Goal: Information Seeking & Learning: Learn about a topic

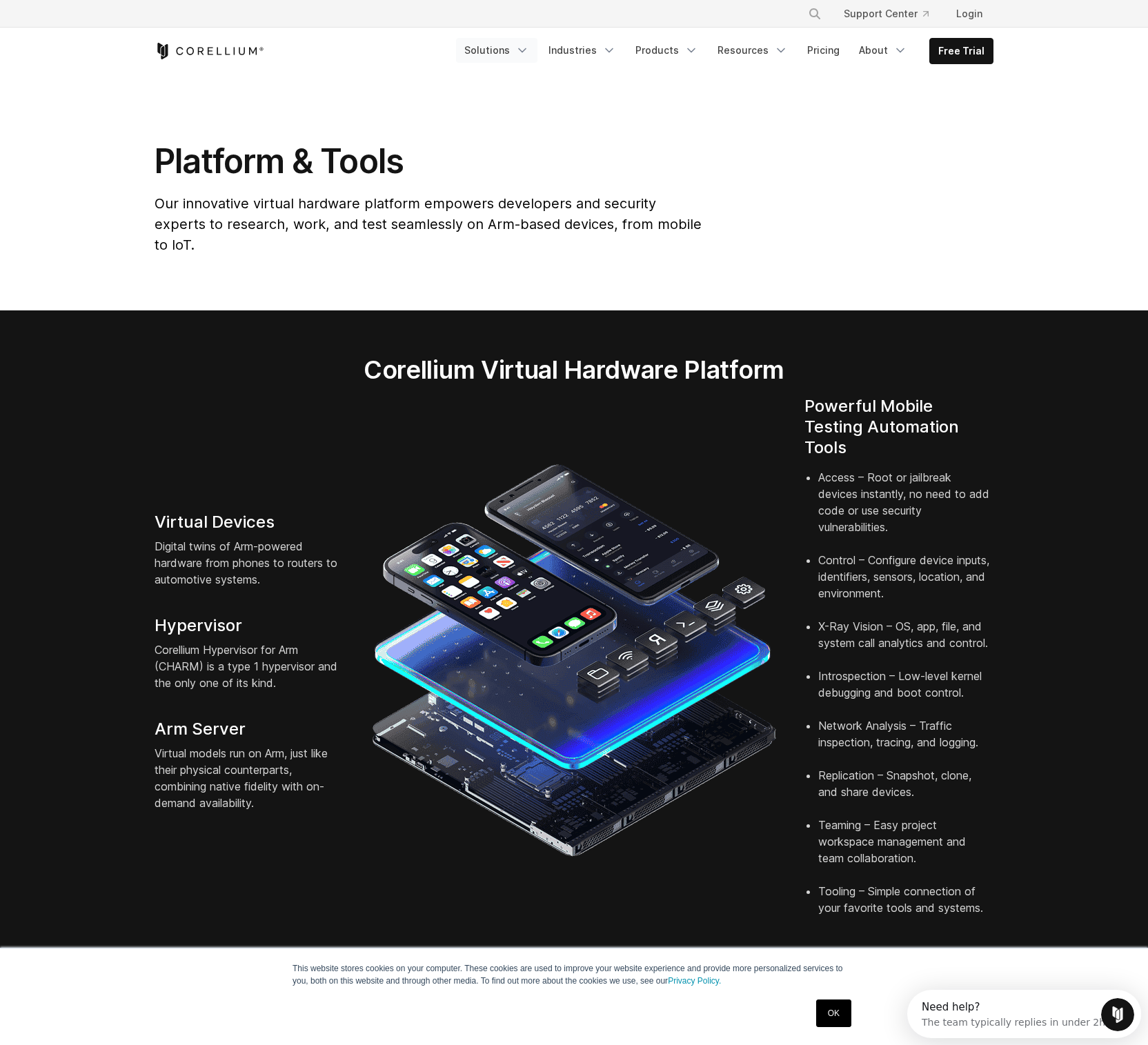
click at [499, 42] on link "Solutions" at bounding box center [496, 51] width 82 height 25
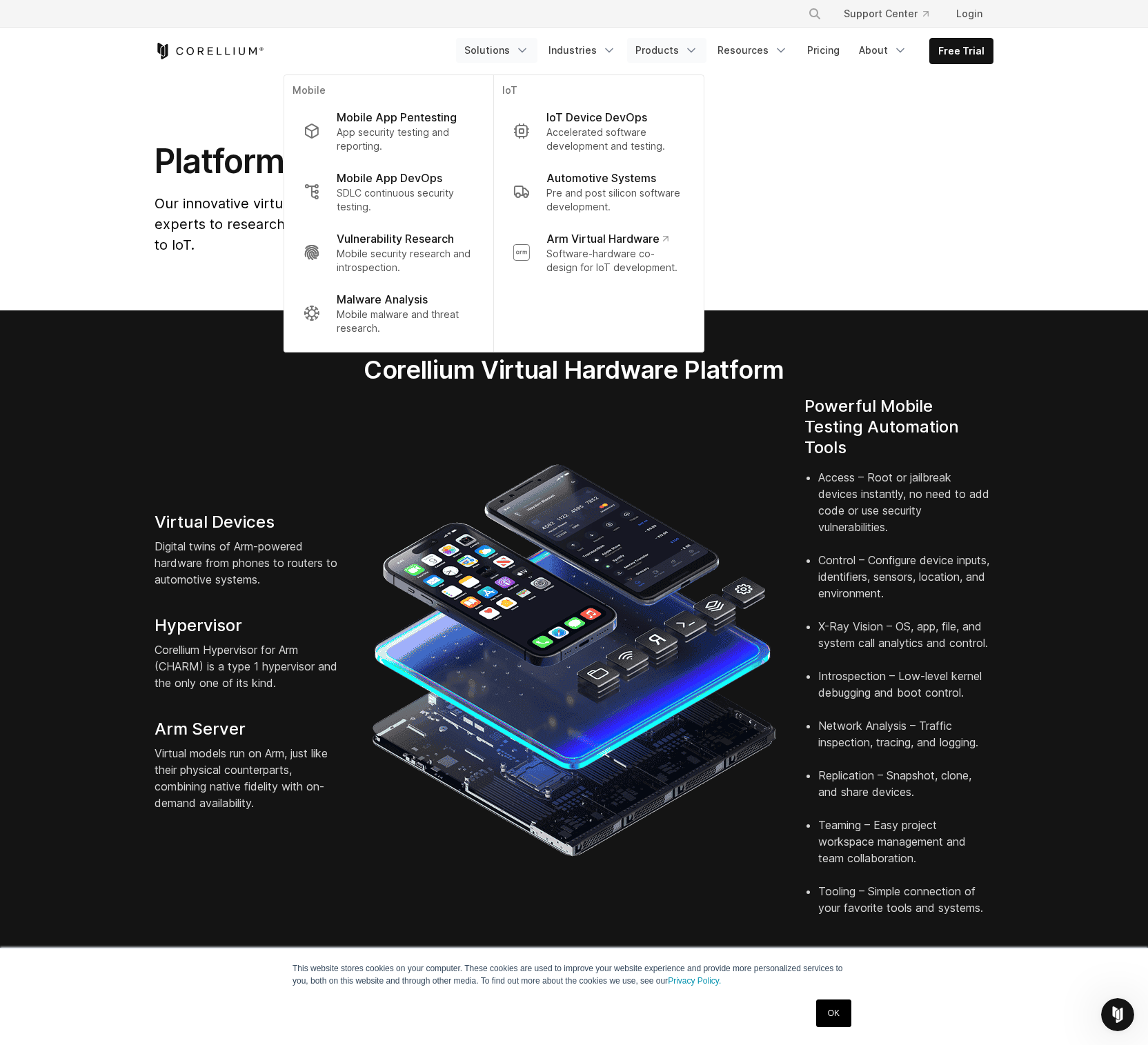
click at [665, 46] on link "Products" at bounding box center [666, 51] width 80 height 25
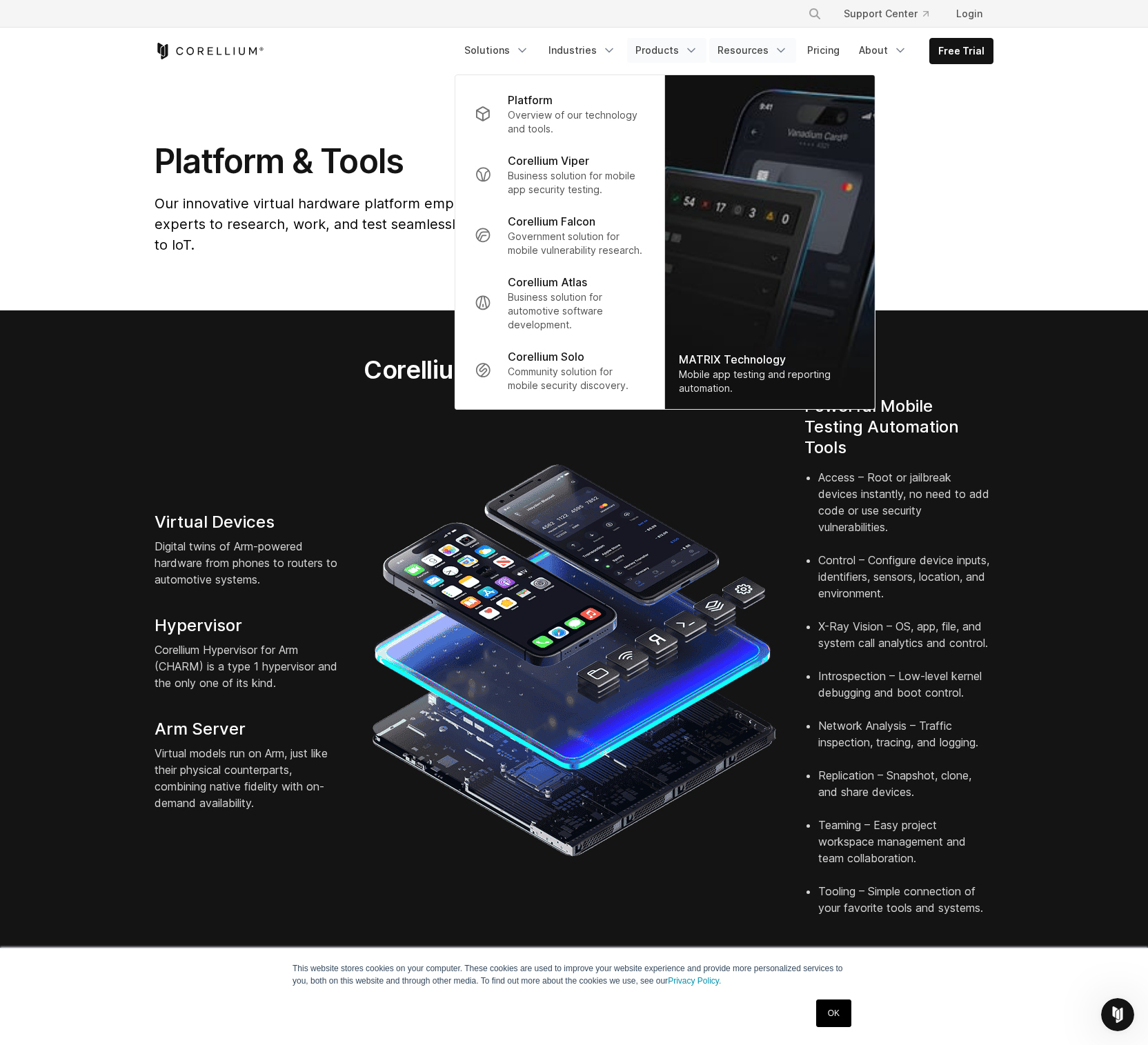
click at [744, 49] on link "Resources" at bounding box center [753, 51] width 87 height 25
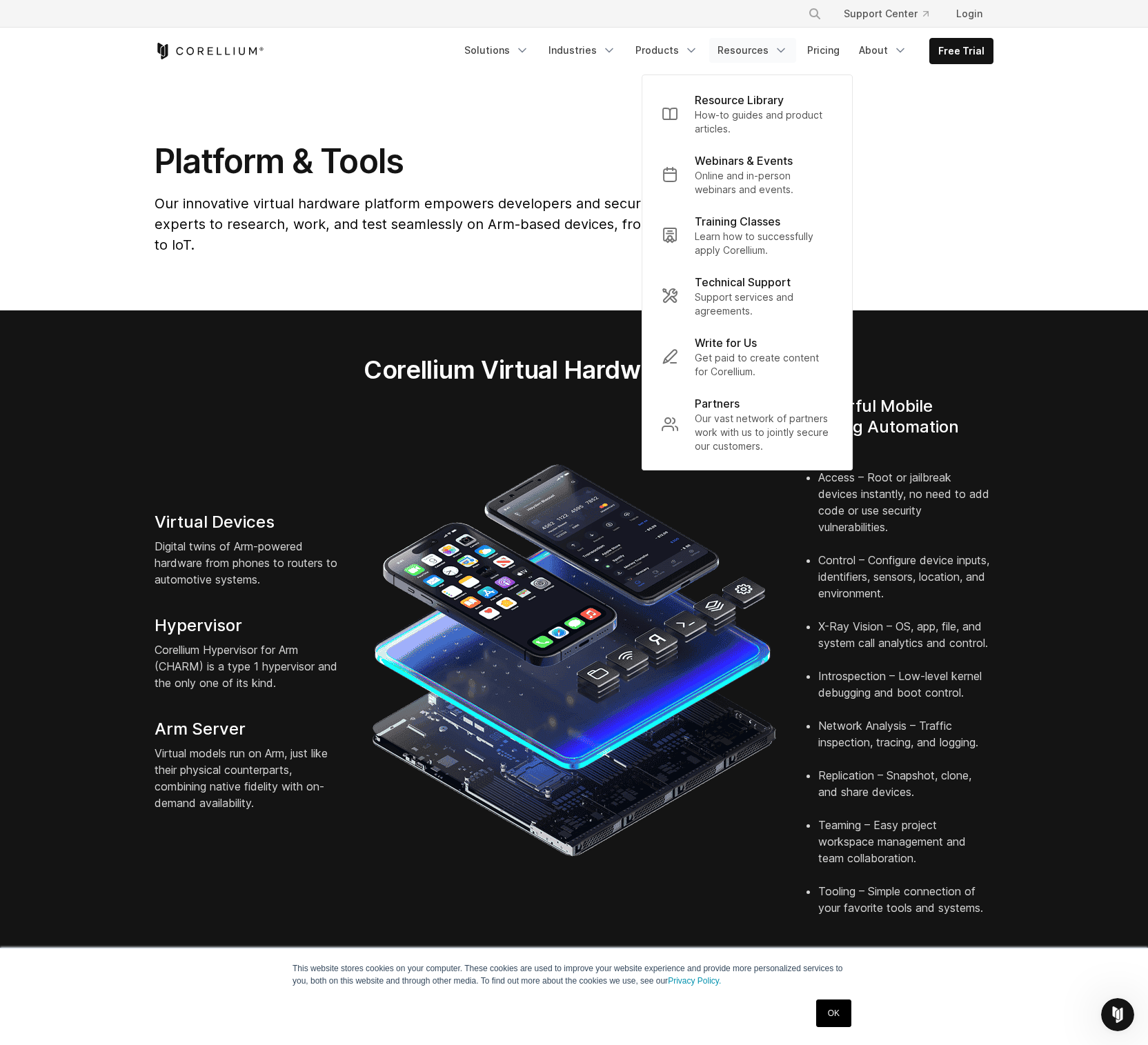
click at [1053, 440] on section "Corellium Virtual Hardware Platform Virtual Devices Digital twins of Arm-powere…" at bounding box center [574, 641] width 1148 height 661
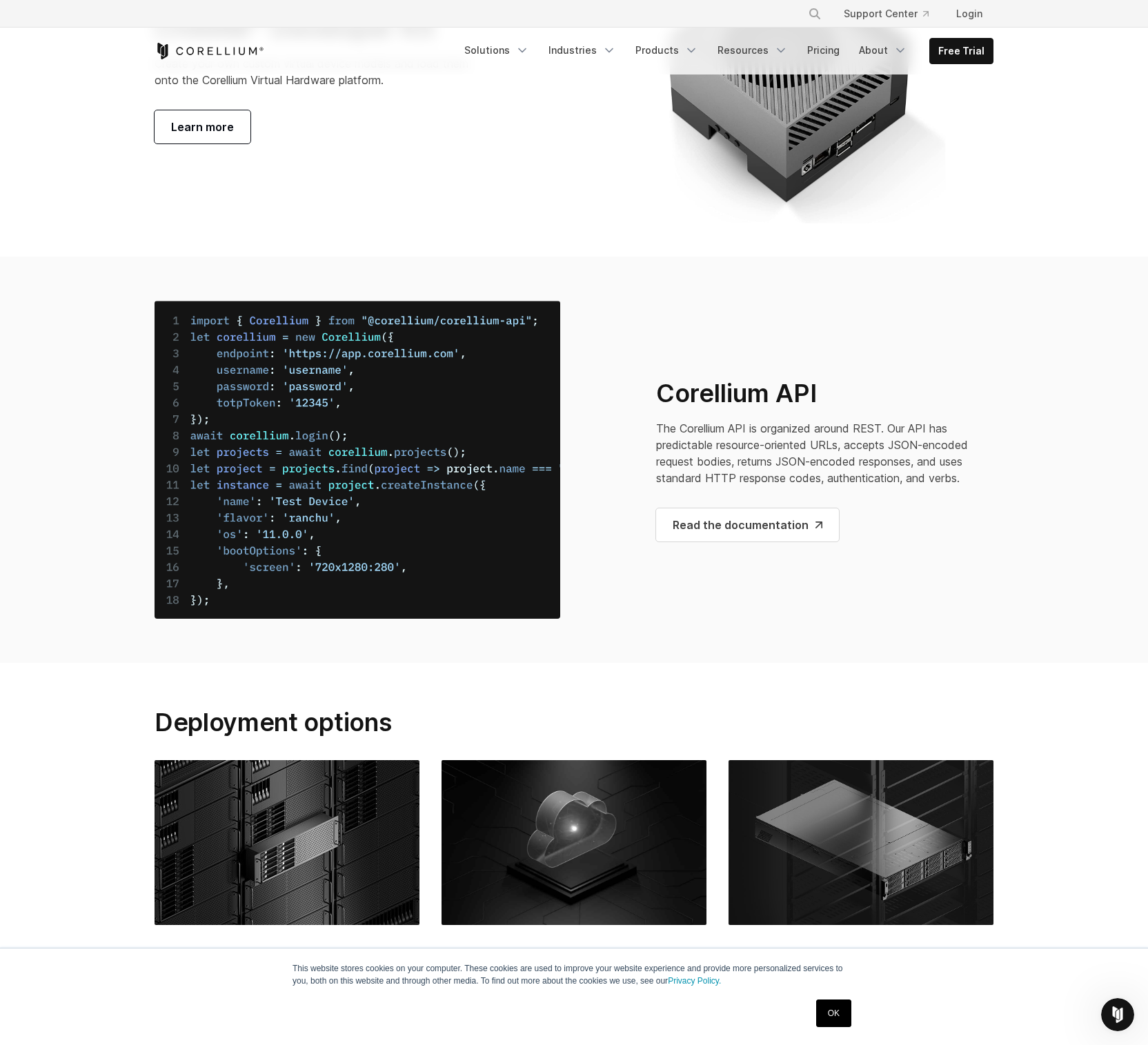
scroll to position [4735, 0]
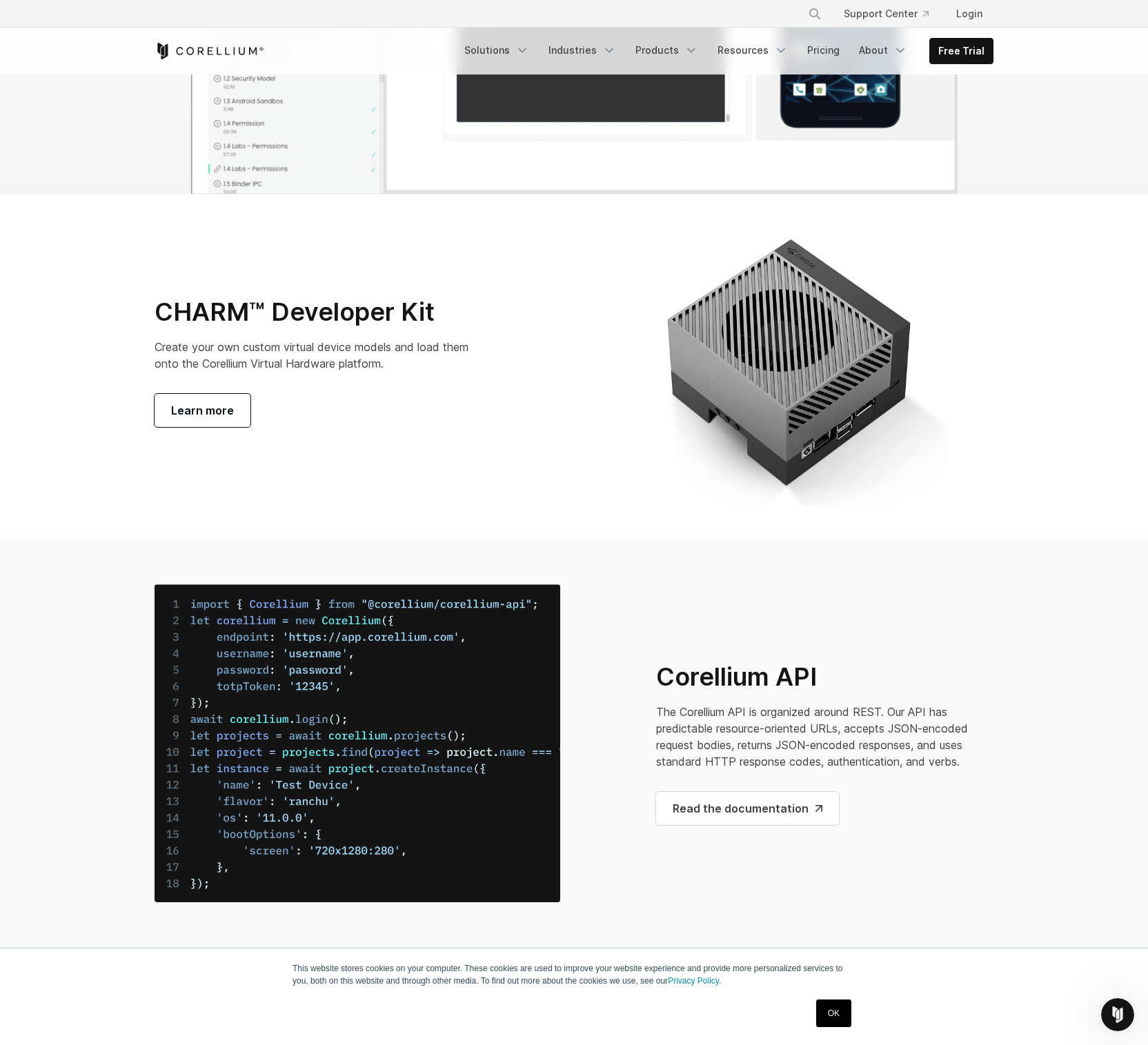
click at [791, 507] on img at bounding box center [791, 361] width 406 height 290
click at [201, 419] on span "Learn more" at bounding box center [202, 411] width 63 height 17
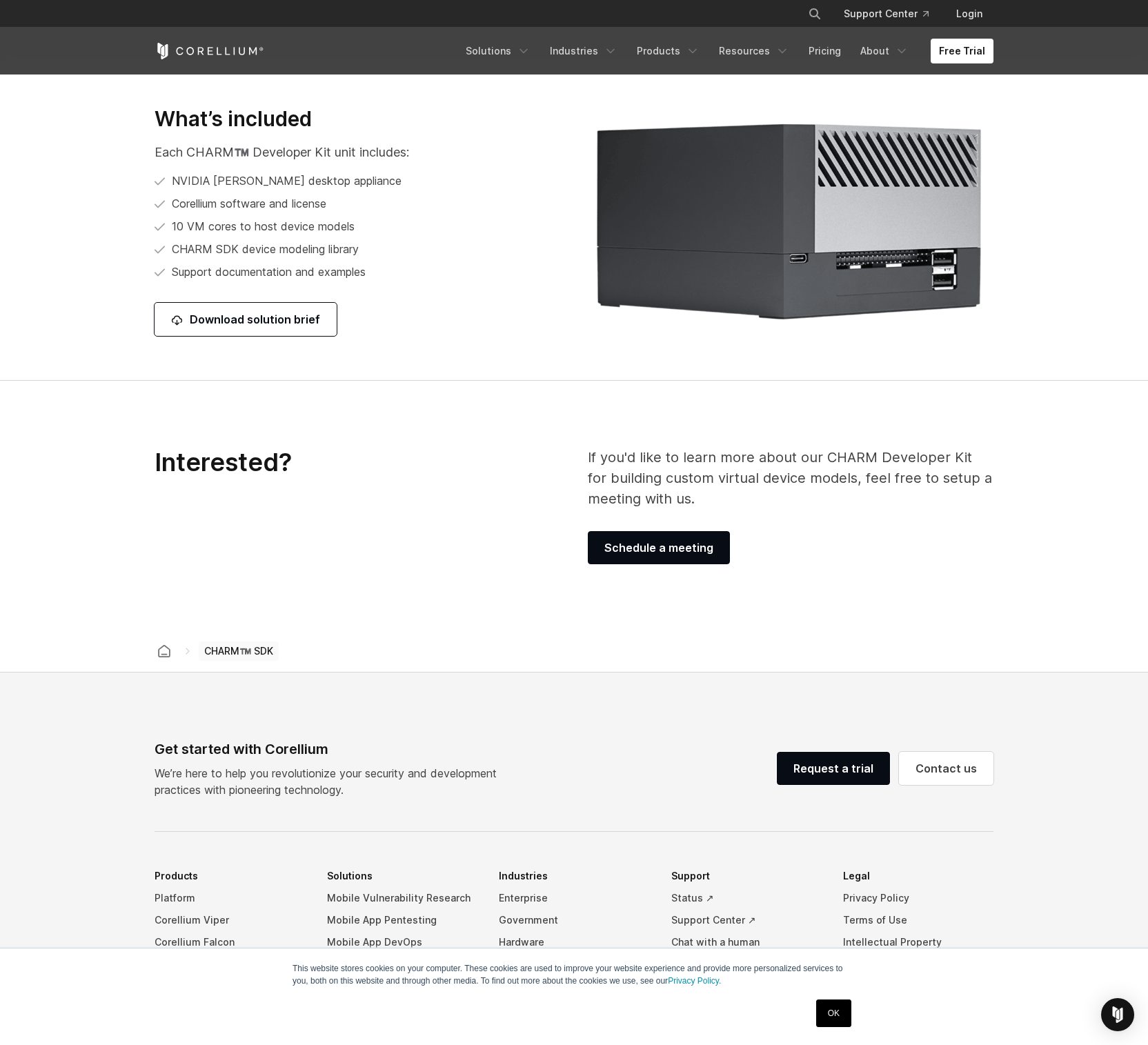
scroll to position [1993, 0]
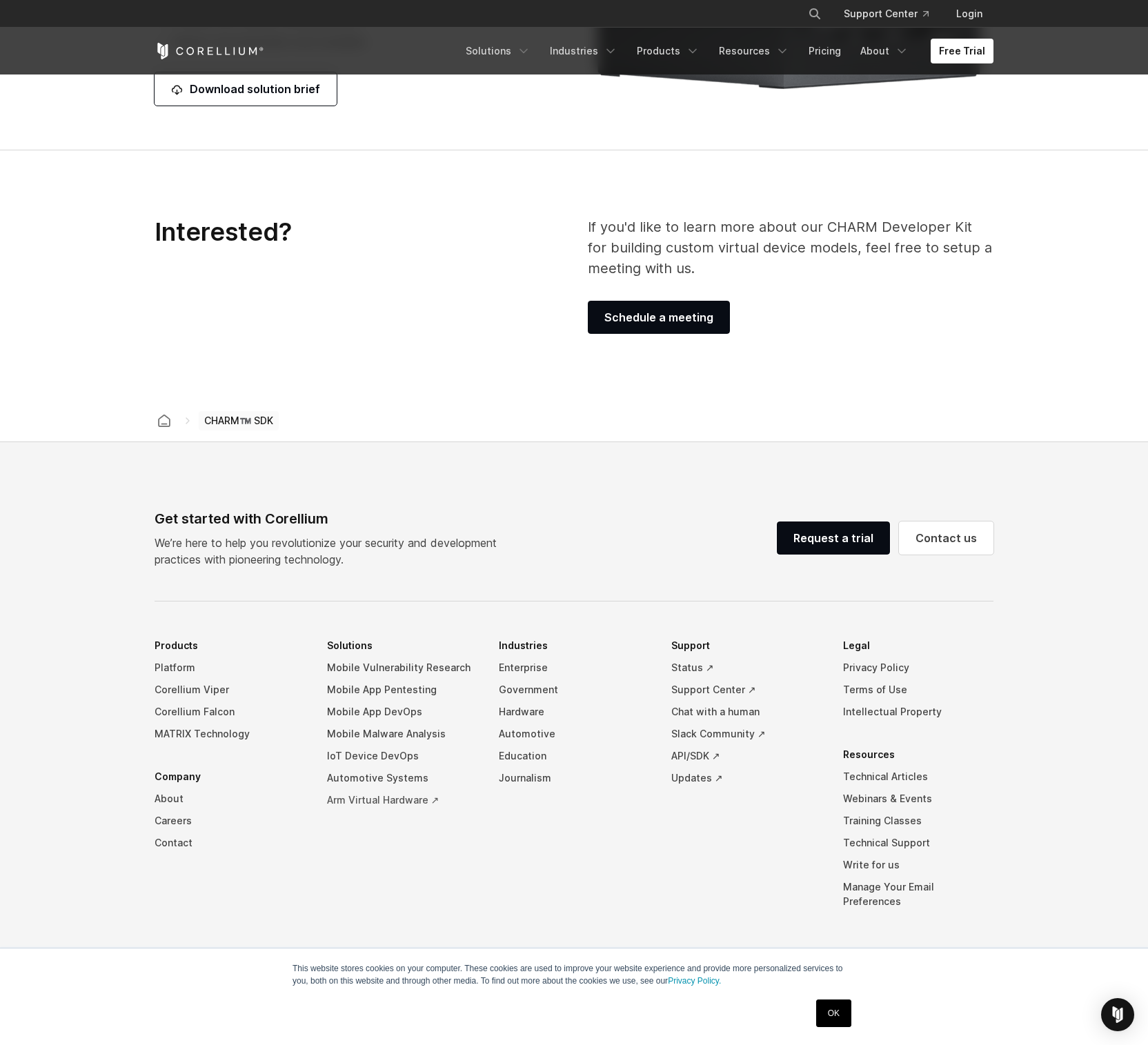
click at [419, 801] on link "Arm Virtual Hardware ↗" at bounding box center [402, 801] width 150 height 22
click at [529, 713] on link "Hardware" at bounding box center [573, 712] width 150 height 22
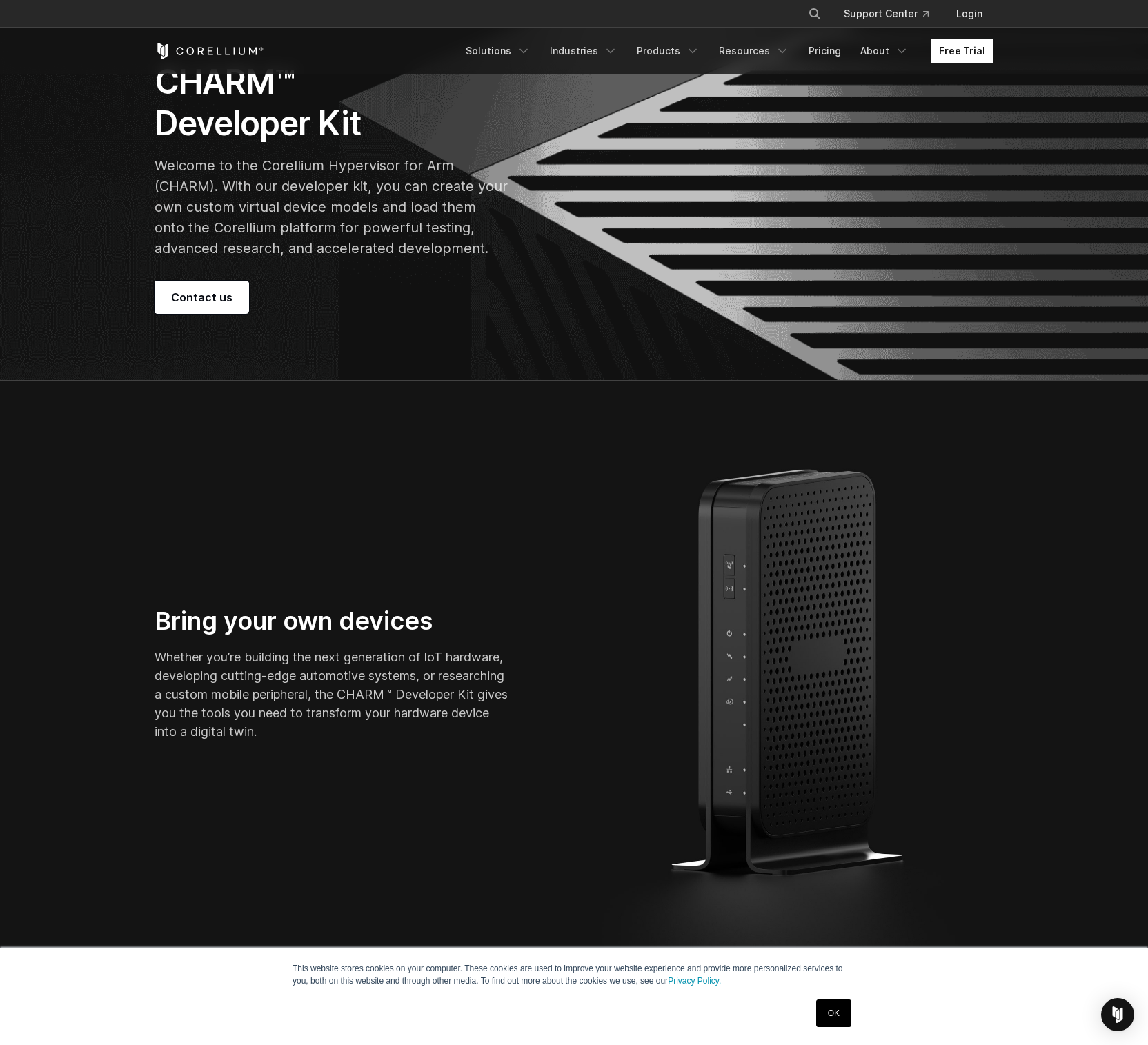
scroll to position [0, 0]
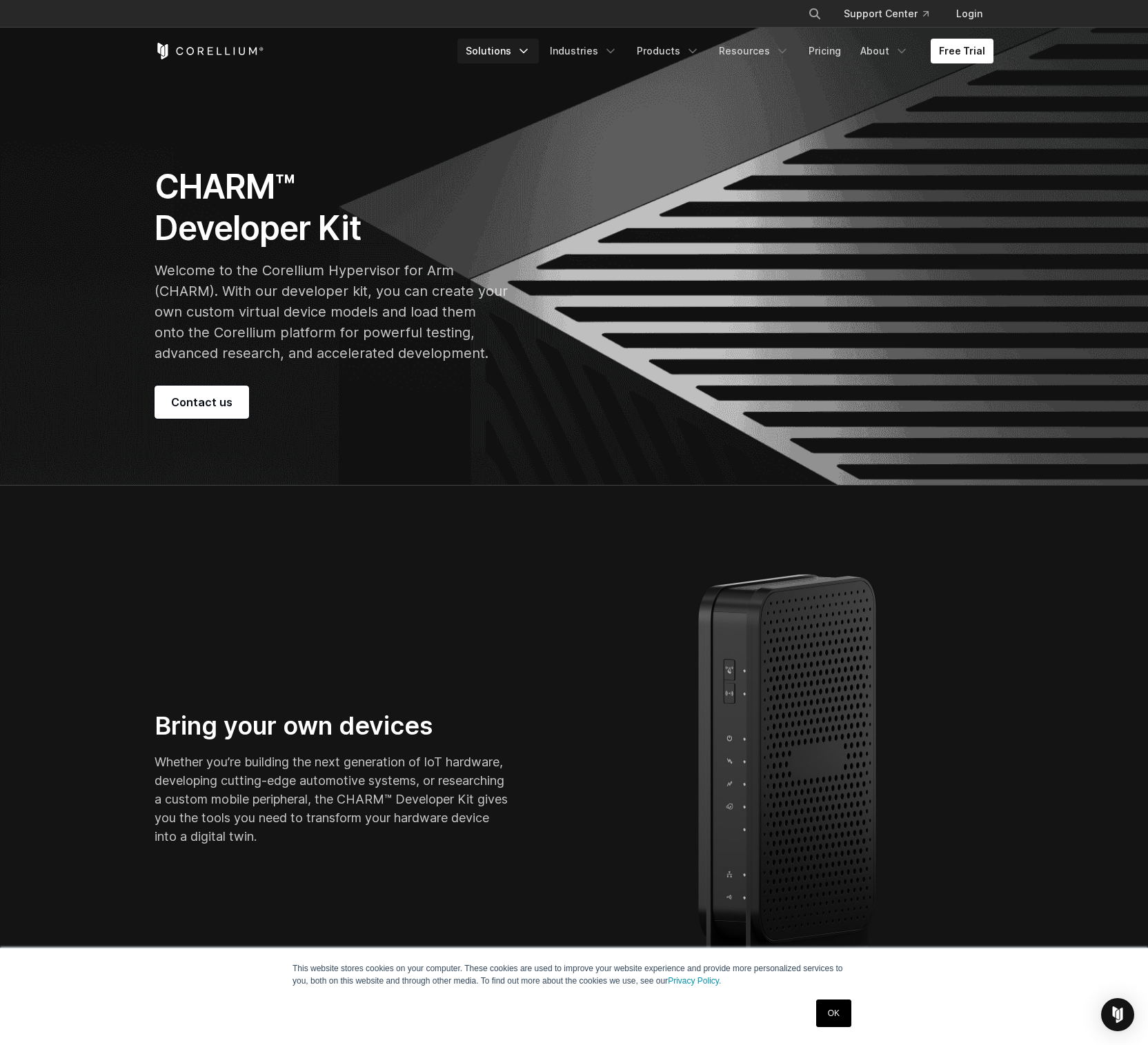
click at [533, 42] on link "Solutions" at bounding box center [498, 51] width 82 height 25
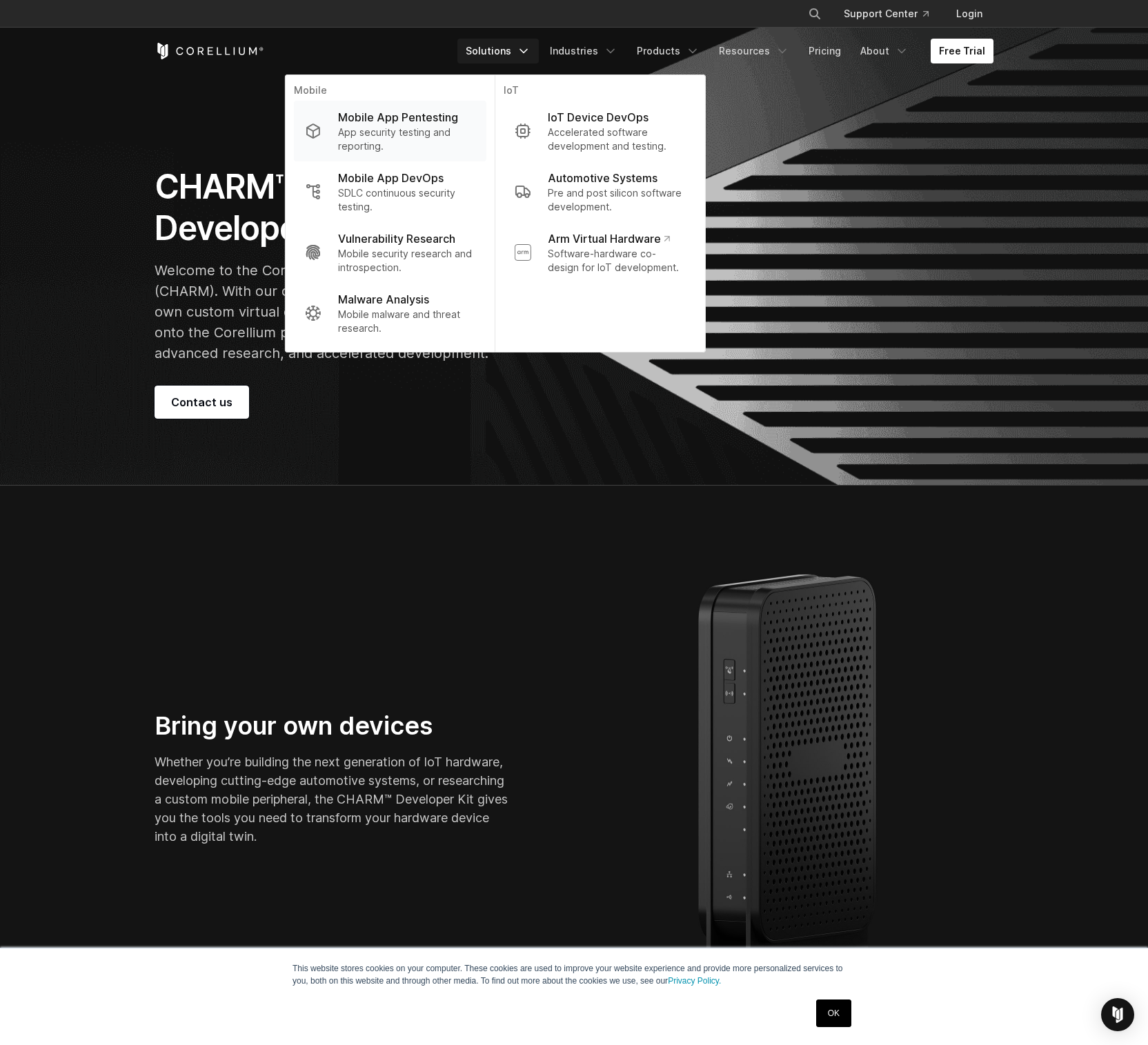
click at [454, 118] on p "Mobile App Pentesting" at bounding box center [397, 117] width 120 height 17
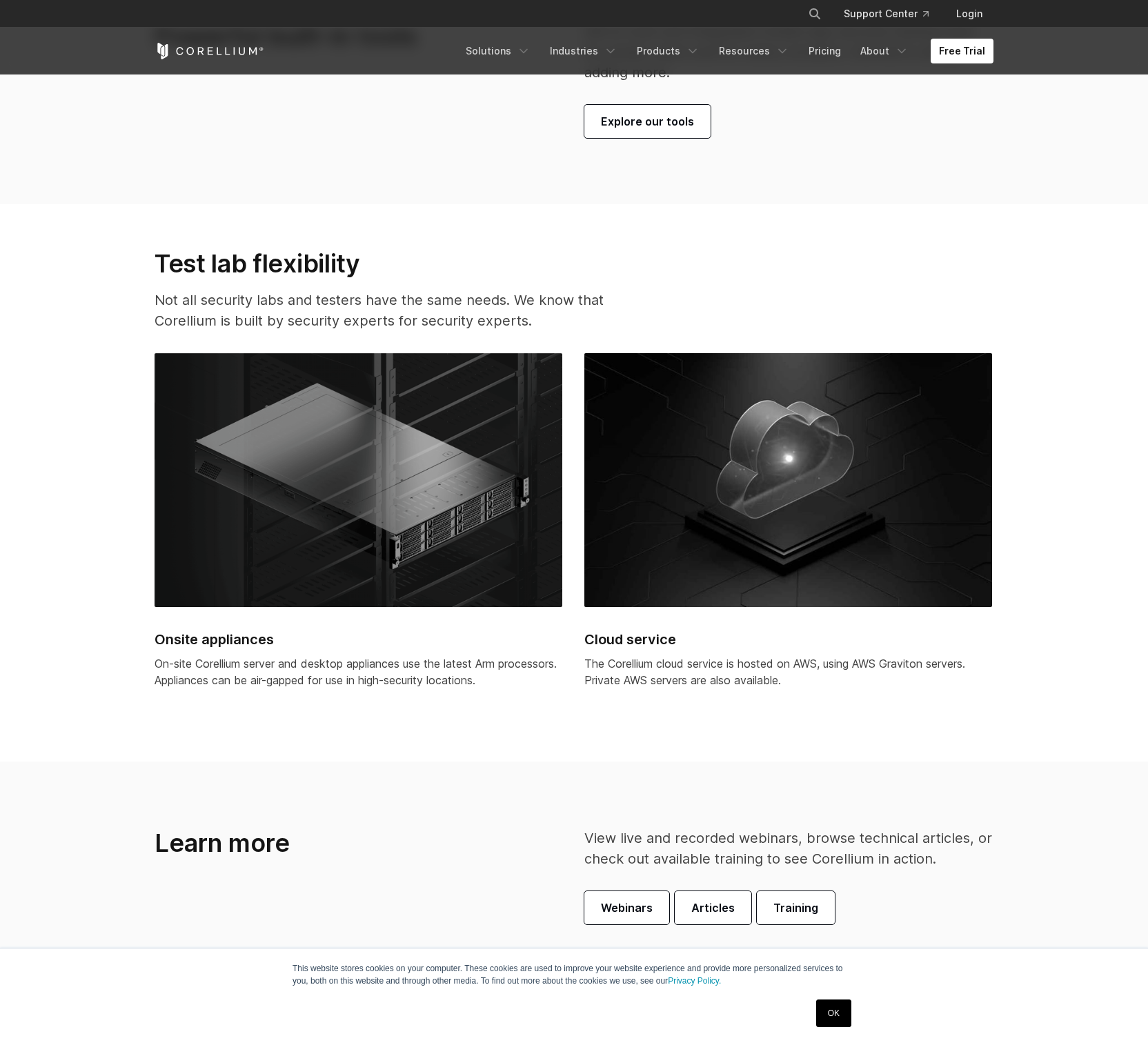
scroll to position [3607, 0]
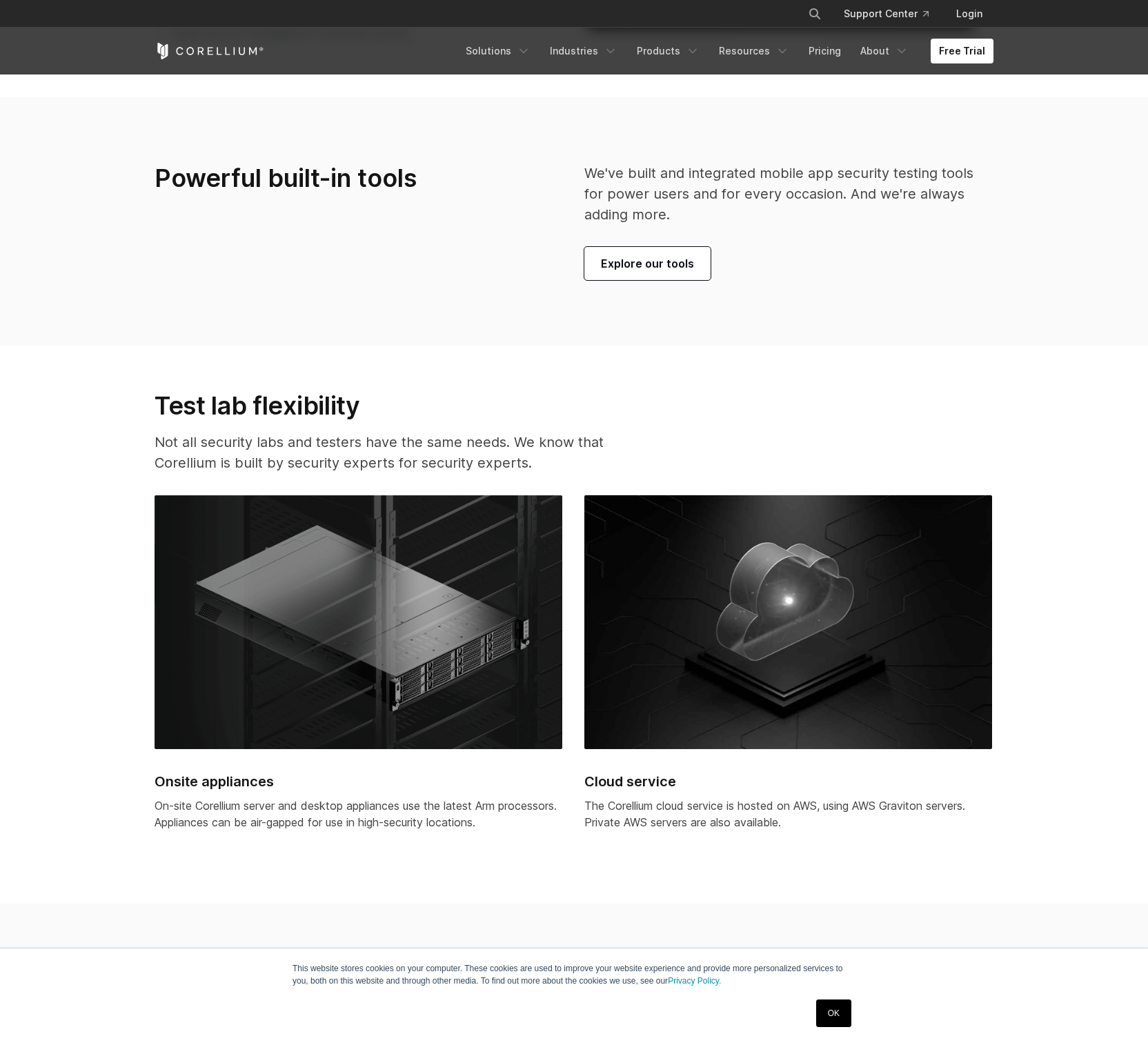
click at [251, 787] on h2 "Onsite appliances" at bounding box center [358, 782] width 408 height 21
drag, startPoint x: 247, startPoint y: 805, endPoint x: 368, endPoint y: 815, distance: 121.4
click at [248, 805] on p "On-site Corellium server and desktop appliances use the latest Arm processors. …" at bounding box center [358, 814] width 408 height 33
click at [489, 794] on div "Onsite appliances On-site Corellium server and desktop appliances use the lates…" at bounding box center [358, 677] width 408 height 363
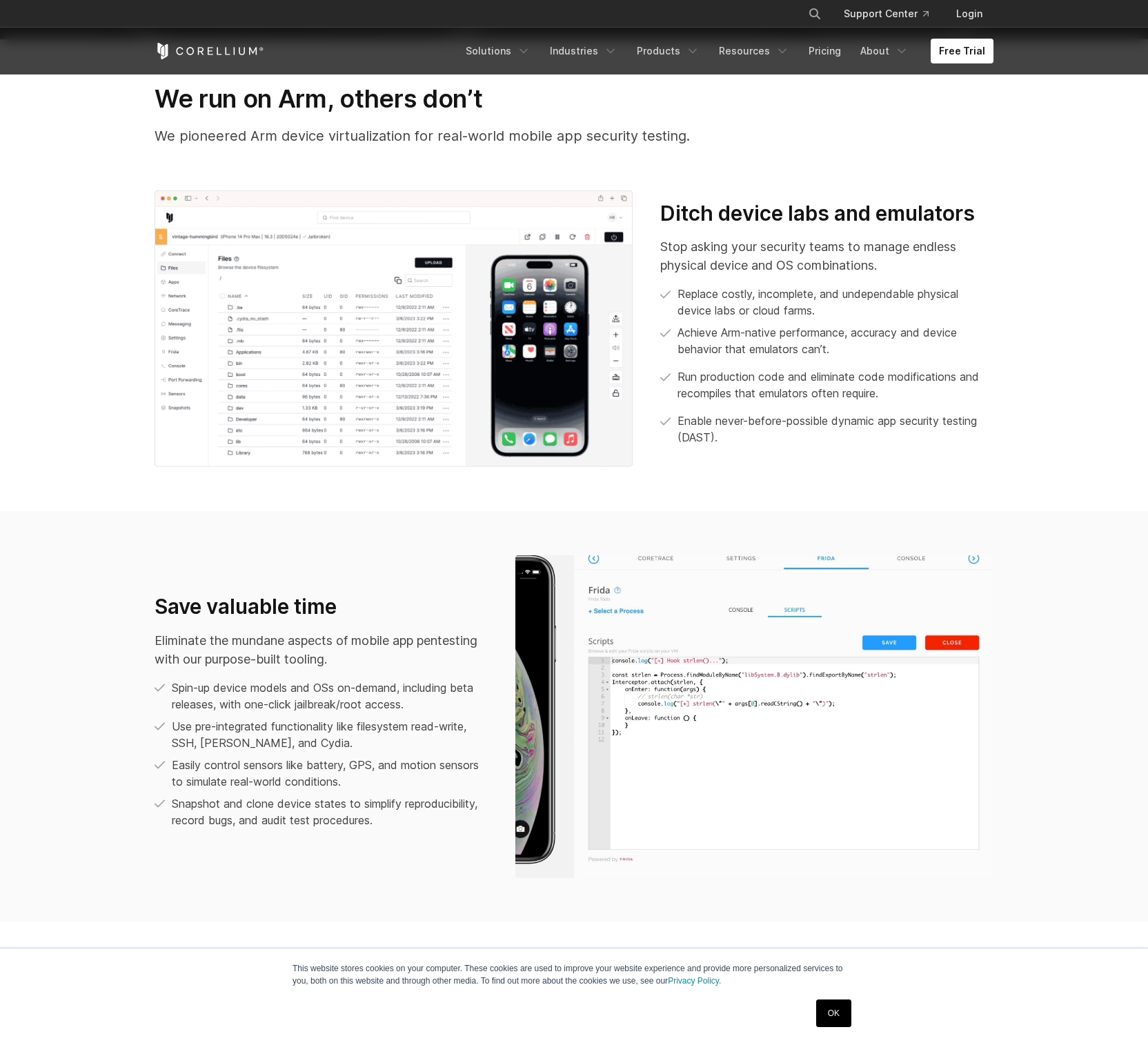
scroll to position [818, 0]
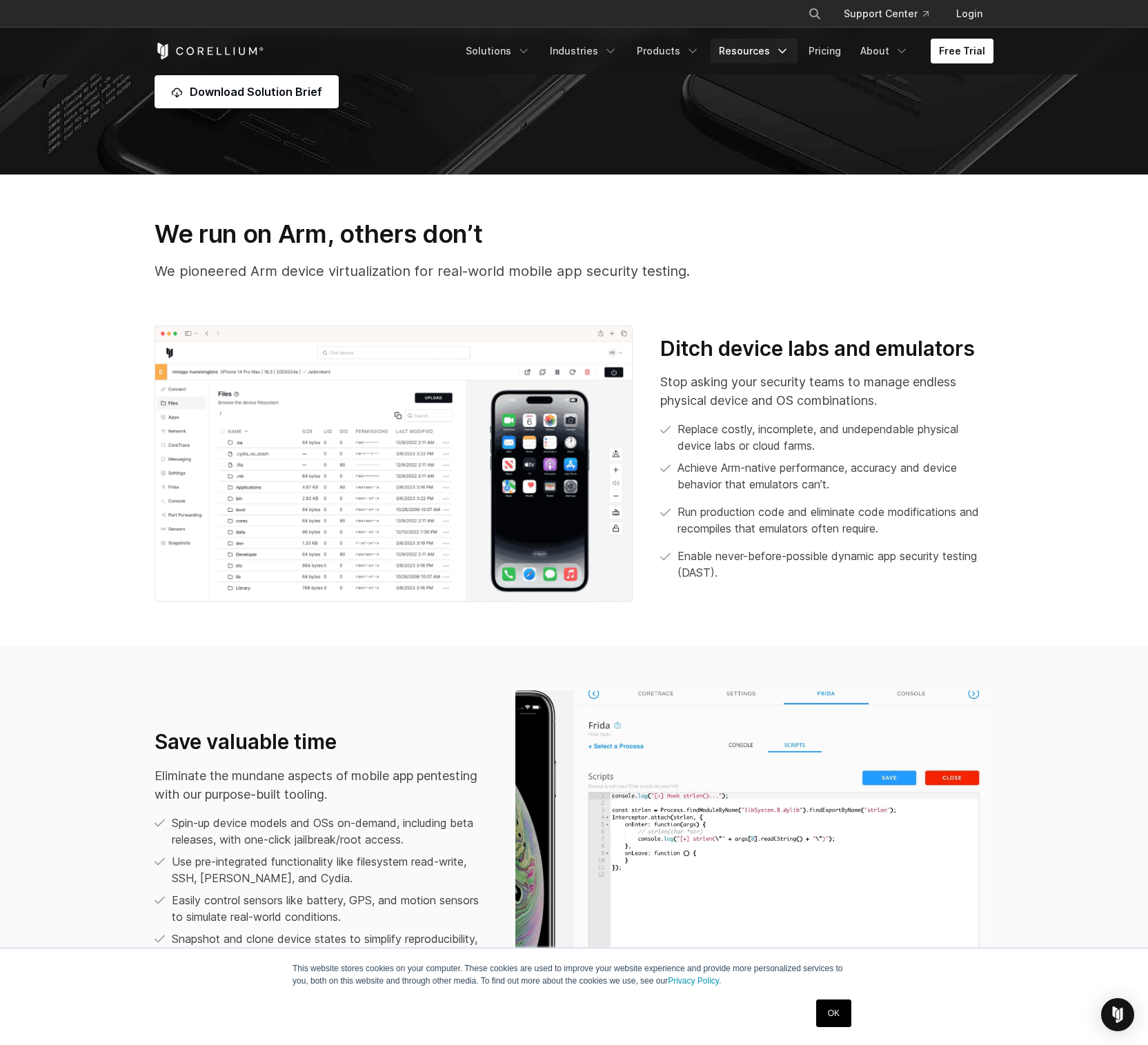
click at [753, 46] on link "Resources" at bounding box center [754, 51] width 87 height 25
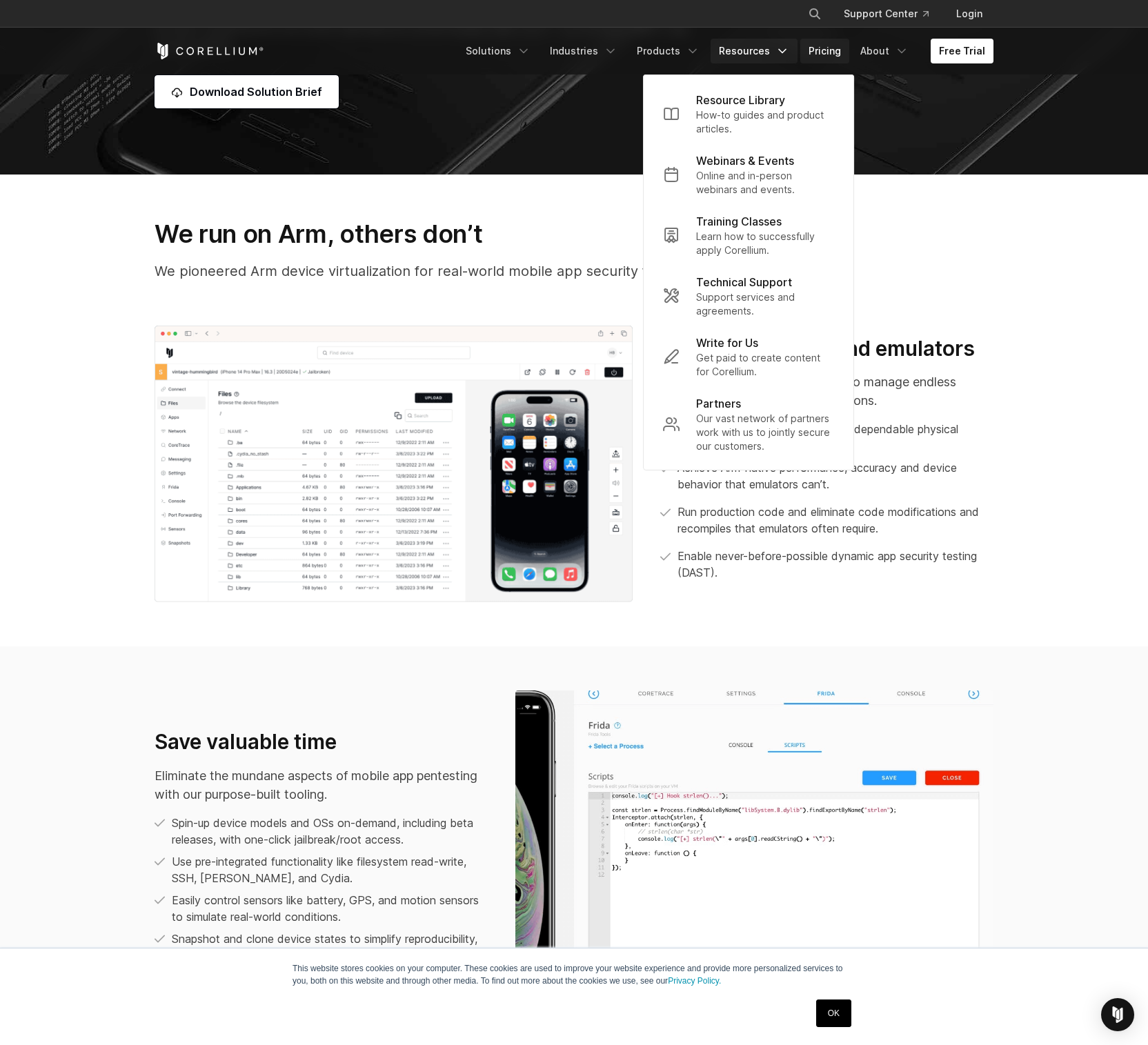
click at [838, 55] on link "Pricing" at bounding box center [825, 51] width 49 height 25
